Goal: Find specific page/section: Find specific page/section

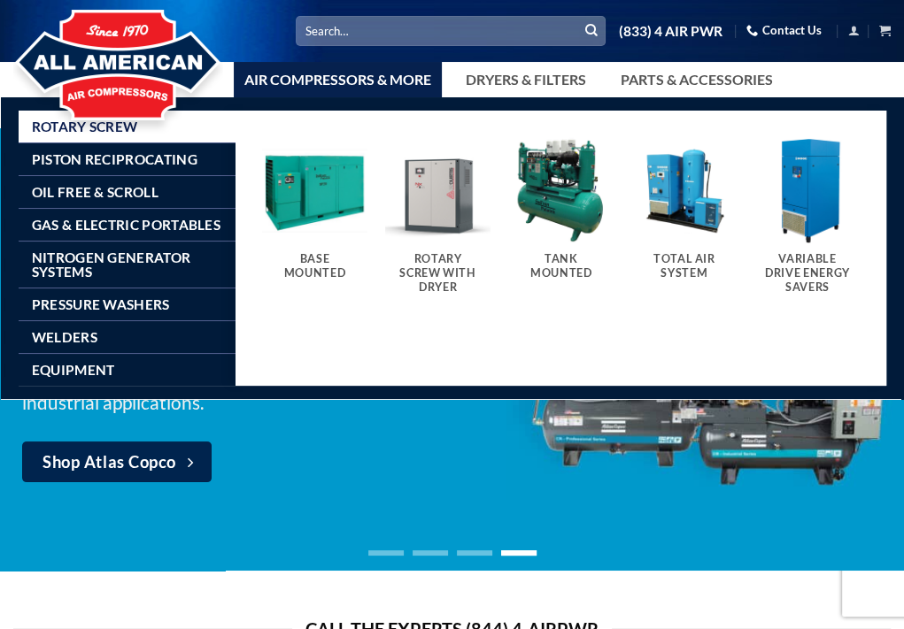
click at [566, 212] on img "Visit product category Tank Mounted" at bounding box center [561, 190] width 106 height 106
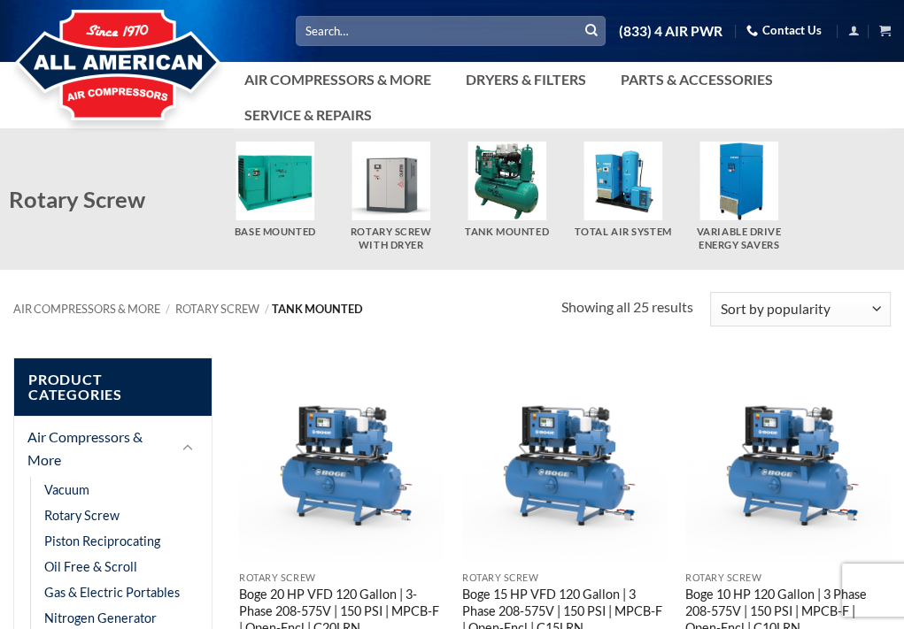
scroll to position [223, 0]
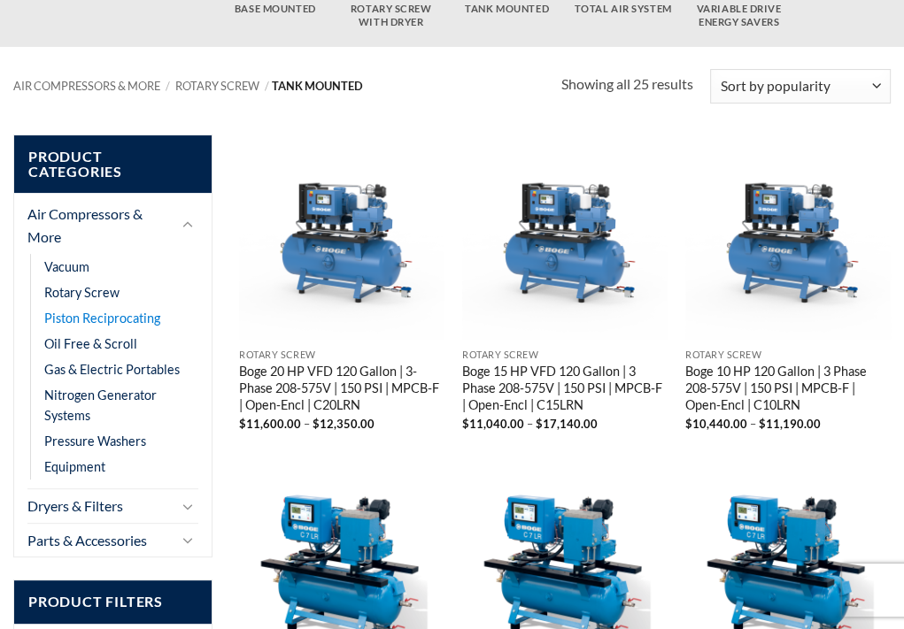
click at [81, 305] on link "Piston Reciprocating" at bounding box center [102, 318] width 116 height 26
